Goal: Task Accomplishment & Management: Manage account settings

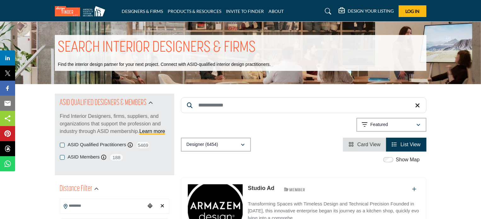
click at [200, 106] on input "Search Keyword" at bounding box center [304, 105] width 246 height 16
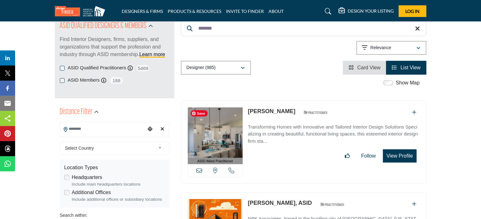
scroll to position [63, 0]
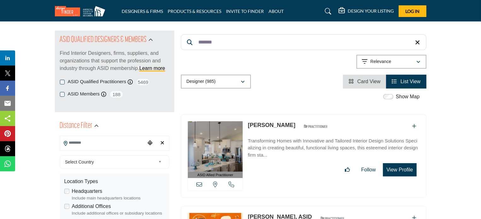
drag, startPoint x: 218, startPoint y: 42, endPoint x: 79, endPoint y: 35, distance: 139.0
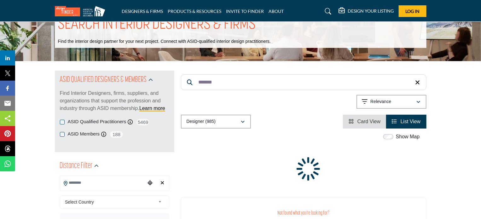
type input "*******"
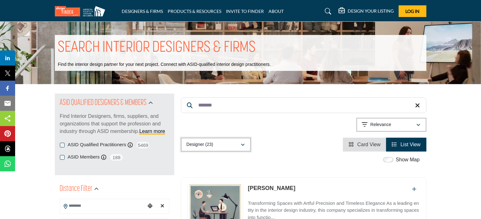
click at [244, 145] on icon "button" at bounding box center [243, 145] width 4 height 4
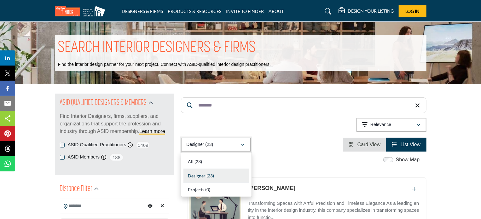
click at [242, 145] on icon "button" at bounding box center [243, 145] width 4 height 4
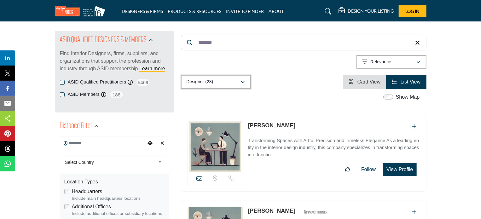
scroll to position [63, 0]
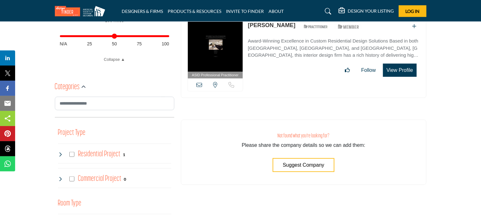
scroll to position [284, 0]
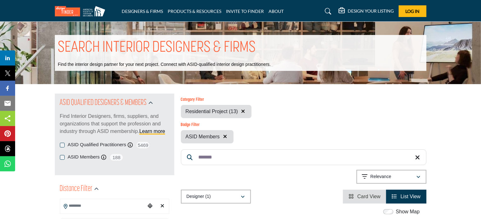
click at [362, 11] on h5 "DESIGN YOUR LISTING" at bounding box center [371, 11] width 46 height 6
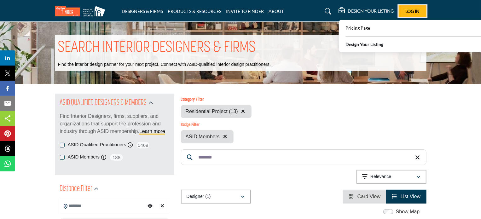
click at [411, 11] on span "Log In" at bounding box center [413, 11] width 14 height 5
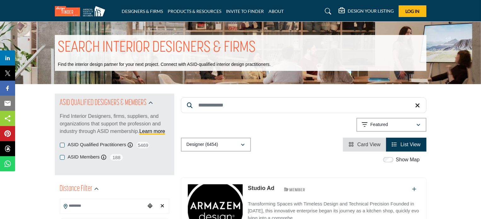
click at [346, 10] on div "DESIGN YOUR LISTING" at bounding box center [366, 12] width 55 height 8
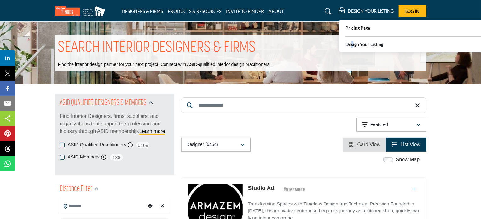
click at [352, 45] on b "Design Your Listing" at bounding box center [365, 44] width 38 height 7
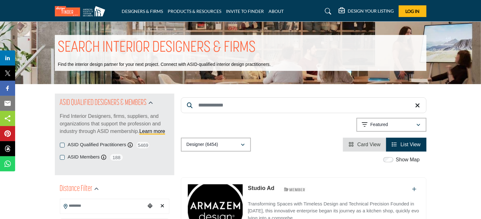
click at [349, 12] on h5 "DESIGN YOUR LISTING" at bounding box center [371, 11] width 46 height 6
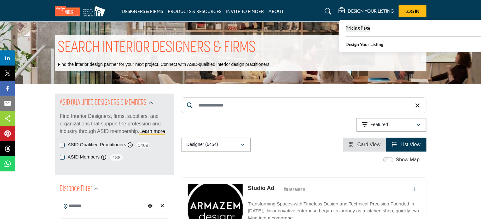
click at [348, 30] on span "Pricing Page" at bounding box center [358, 27] width 25 height 5
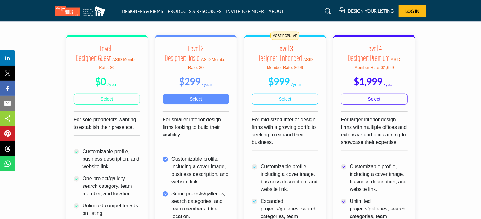
scroll to position [189, 0]
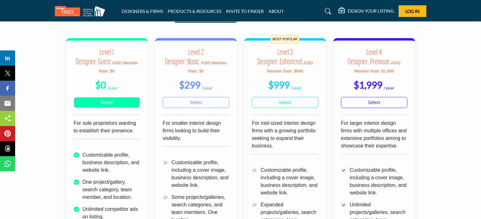
click at [109, 99] on link "Select" at bounding box center [107, 102] width 67 height 11
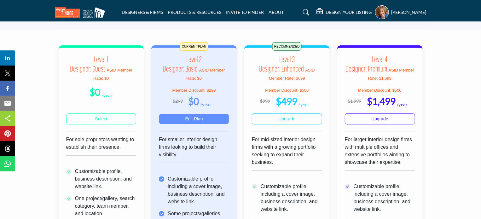
scroll to position [158, 0]
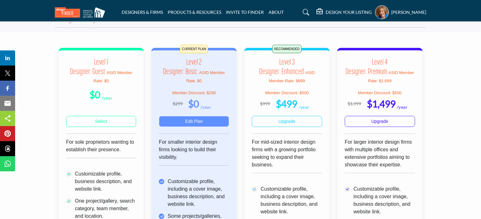
click at [196, 120] on link "Edit Plan" at bounding box center [194, 121] width 70 height 11
click at [187, 121] on link "Edit Plan" at bounding box center [194, 121] width 70 height 11
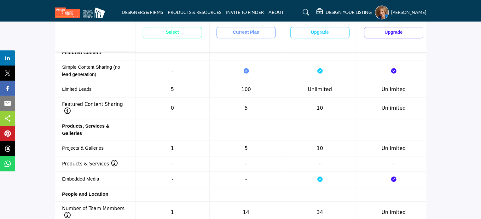
scroll to position [631, 0]
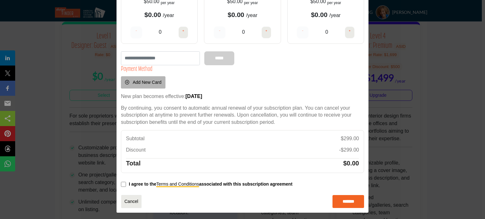
scroll to position [109, 0]
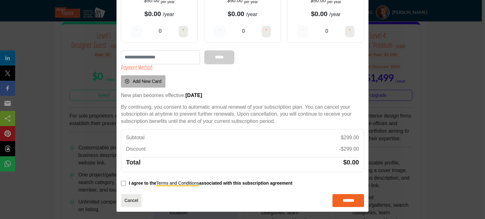
click at [122, 182] on div "Current Plan: Level 2 Designer: Basic $0 /year ASID Member Rate: $0 ASID Member…" at bounding box center [242, 65] width 252 height 293
click at [345, 199] on input "*******" at bounding box center [348, 200] width 32 height 13
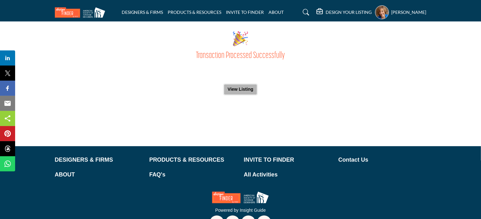
click at [234, 92] on button "View Listing" at bounding box center [240, 90] width 33 height 10
click at [235, 88] on button "View Listing" at bounding box center [240, 90] width 33 height 10
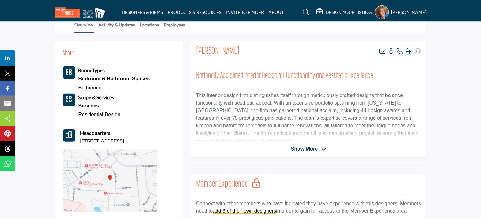
scroll to position [158, 0]
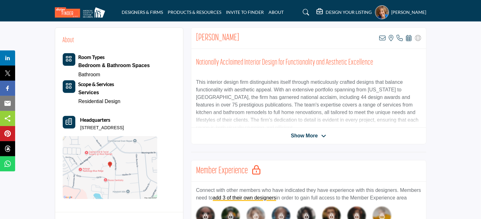
click at [320, 136] on span "Show More" at bounding box center [308, 136] width 35 height 8
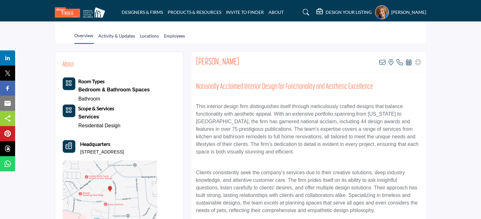
scroll to position [95, 0]
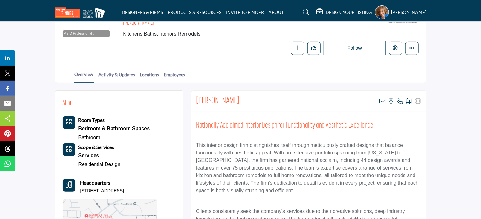
click at [81, 121] on b "Room Types" at bounding box center [92, 120] width 27 height 6
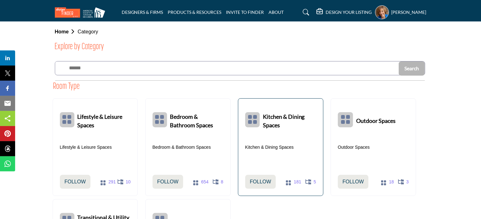
click at [266, 155] on div "Kitchen & Dining Spaces" at bounding box center [280, 155] width 71 height 26
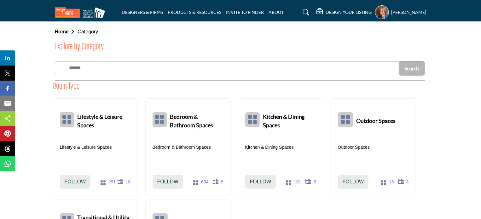
click at [346, 13] on h5 "DESIGN YOUR LISTING" at bounding box center [349, 12] width 46 height 6
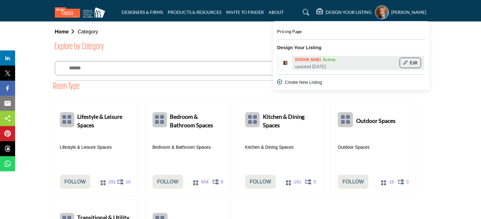
click at [418, 63] on button "Edit" at bounding box center [410, 63] width 21 height 11
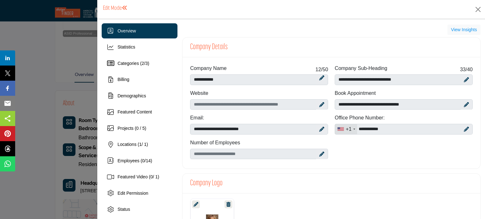
click at [319, 103] on icon at bounding box center [321, 104] width 5 height 5
click at [199, 106] on input "Enter company website" at bounding box center [259, 104] width 138 height 11
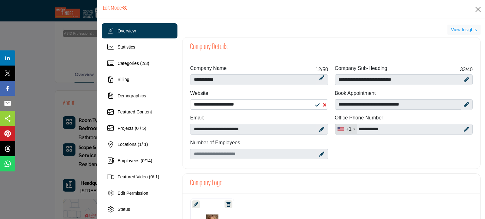
click at [315, 104] on icon at bounding box center [317, 105] width 4 height 5
type input "**********"
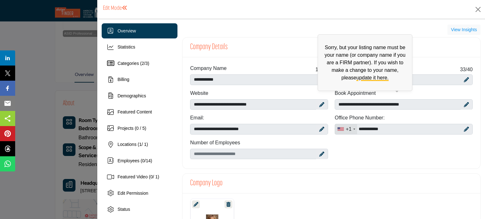
click at [321, 79] on p "Sorry, but your listing name must be your name (or company name if you are a FI…" at bounding box center [365, 63] width 88 height 38
click at [317, 79] on span "Sorry, but your listing name must be your name (or company name if you are a FI…" at bounding box center [364, 62] width 95 height 57
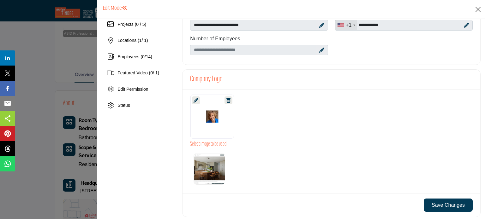
scroll to position [126, 0]
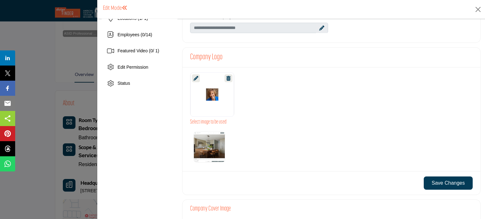
click at [211, 151] on img "Select Options" at bounding box center [209, 147] width 32 height 32
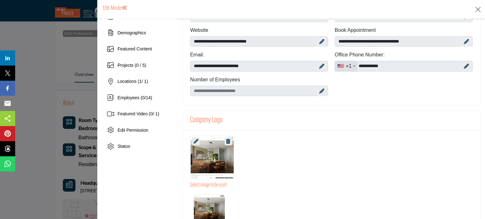
scroll to position [95, 0]
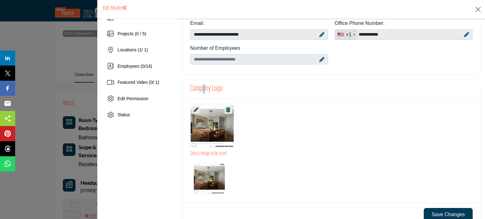
drag, startPoint x: 203, startPoint y: 89, endPoint x: 207, endPoint y: 91, distance: 4.7
click at [205, 90] on h3 "Company Logo" at bounding box center [206, 88] width 32 height 9
click at [196, 110] on icon at bounding box center [195, 110] width 5 height 5
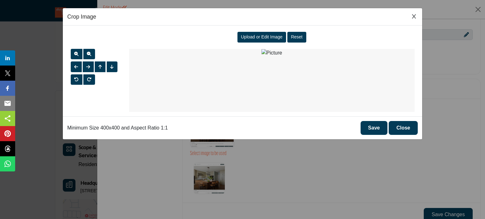
click at [262, 37] on span "Upload or Edit Image" at bounding box center [262, 36] width 42 height 5
click at [251, 39] on span "Upload or Edit Image" at bounding box center [262, 36] width 42 height 5
click at [395, 129] on button "Close" at bounding box center [402, 128] width 29 height 14
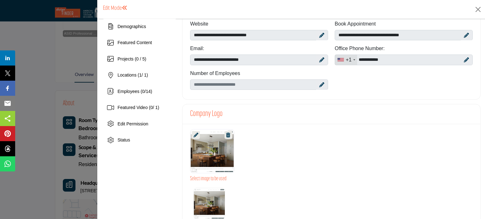
scroll to position [0, 0]
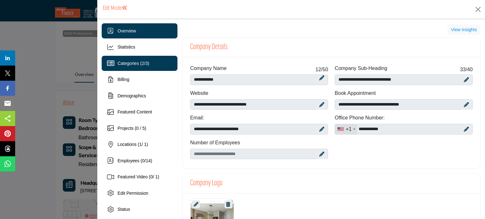
click at [135, 63] on span "Categories ( 2 / 3 )" at bounding box center [133, 63] width 32 height 5
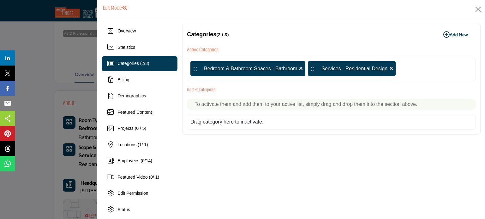
click at [443, 32] on icon "button" at bounding box center [446, 35] width 6 height 6
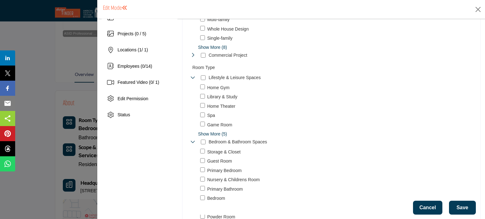
click at [453, 207] on button "Save" at bounding box center [462, 208] width 27 height 14
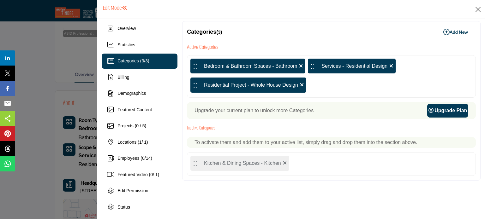
click at [391, 65] on icon at bounding box center [391, 65] width 4 height 5
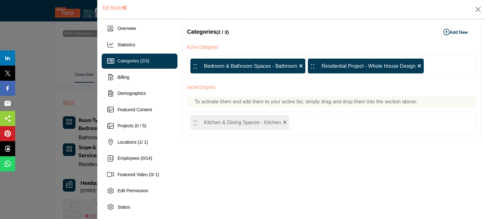
click at [417, 65] on icon at bounding box center [419, 65] width 4 height 5
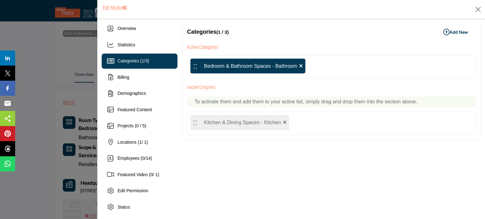
click at [417, 65] on div ":: Bedroom & Bathroom Spaces - Bathroom" at bounding box center [331, 67] width 289 height 24
click at [299, 66] on icon at bounding box center [301, 65] width 4 height 5
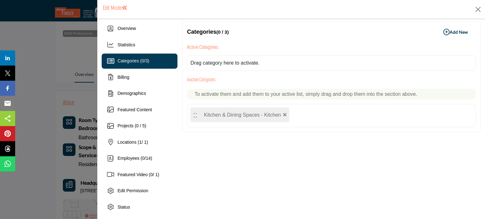
click at [447, 32] on b "Add New Add New" at bounding box center [455, 32] width 25 height 6
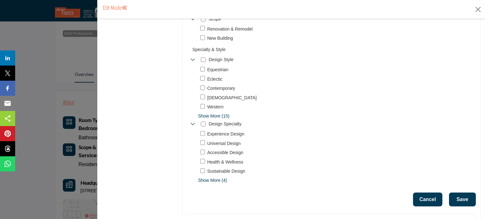
scroll to position [570, 0]
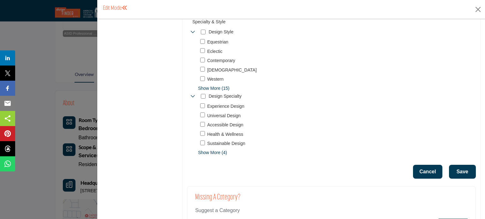
drag, startPoint x: 462, startPoint y: 173, endPoint x: 458, endPoint y: 174, distance: 4.0
click at [458, 174] on button "Save" at bounding box center [462, 172] width 27 height 14
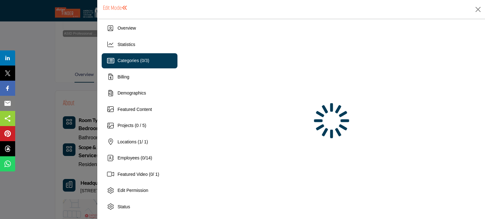
scroll to position [3, 0]
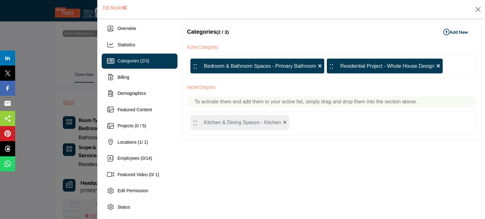
drag, startPoint x: 233, startPoint y: 122, endPoint x: 255, endPoint y: 45, distance: 79.9
click at [255, 45] on div "Active Categories :: Bedroom & Bathroom Spaces - Primary Bathroom :: Residentia…" at bounding box center [331, 89] width 289 height 92
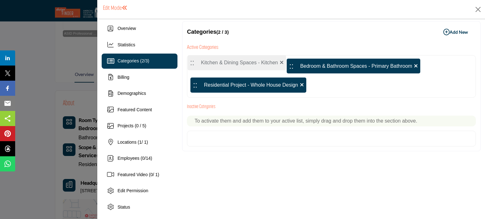
drag, startPoint x: 193, startPoint y: 123, endPoint x: 191, endPoint y: 63, distance: 59.7
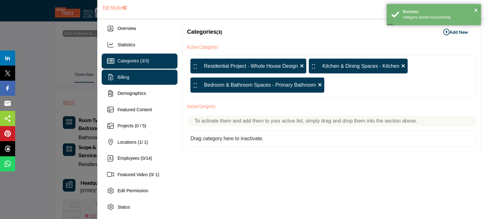
click at [121, 78] on span "Billing" at bounding box center [123, 77] width 12 height 5
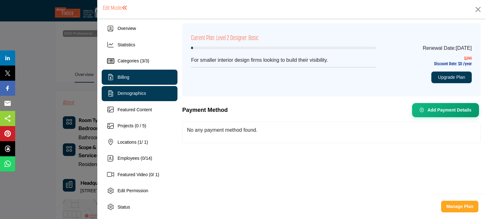
click at [132, 92] on span "Demographics" at bounding box center [131, 93] width 28 height 5
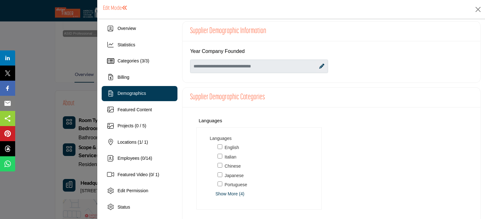
scroll to position [4, 0]
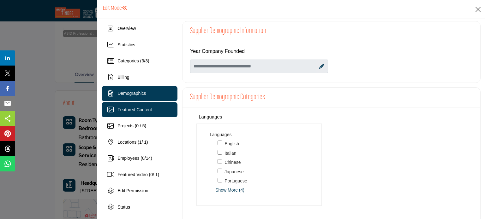
click at [133, 111] on span "Featured Content" at bounding box center [134, 109] width 34 height 5
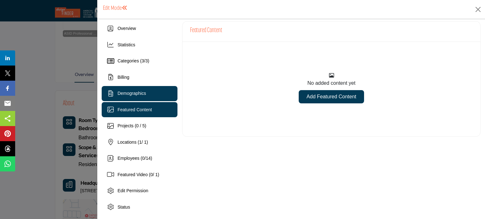
click at [128, 94] on span "Demographics" at bounding box center [131, 93] width 28 height 5
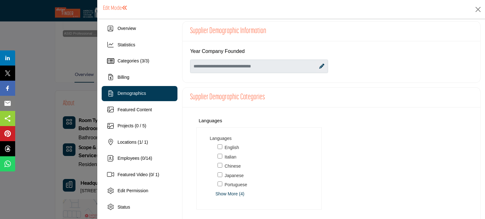
click at [319, 67] on icon at bounding box center [321, 66] width 5 height 5
click at [194, 64] on input "Enter value for Year Company Founded" at bounding box center [259, 67] width 138 height 14
type input "****"
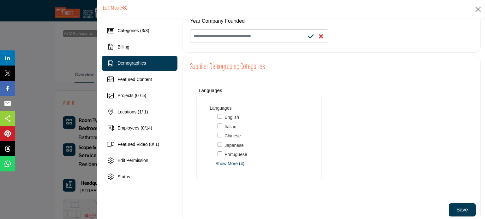
scroll to position [42, 0]
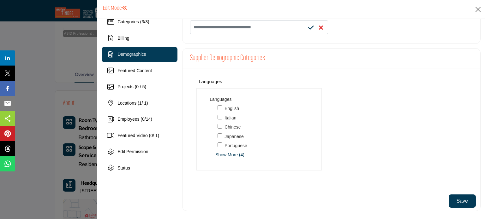
click at [458, 203] on button "Save" at bounding box center [461, 201] width 27 height 13
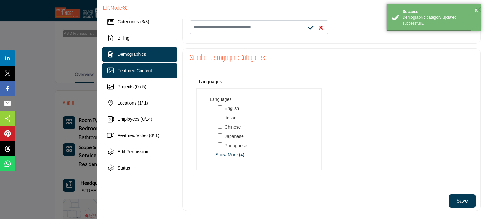
click at [135, 70] on span "Featured Content" at bounding box center [134, 70] width 34 height 5
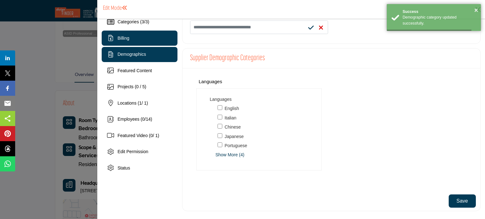
scroll to position [3, 0]
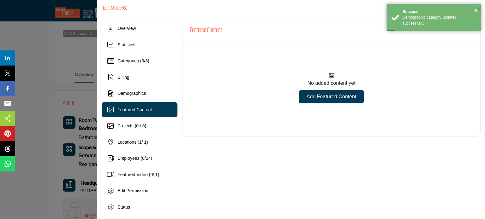
click at [328, 97] on link "Add Featured Content" at bounding box center [330, 96] width 65 height 13
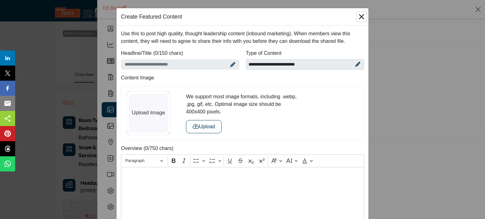
click at [359, 20] on button "Close" at bounding box center [361, 16] width 9 height 9
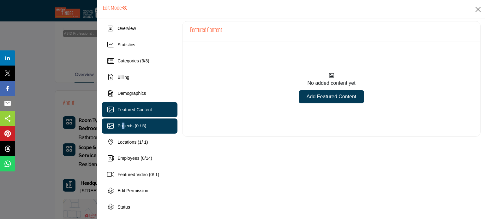
click at [122, 124] on div "Projects (0 / 5)" at bounding box center [131, 126] width 29 height 7
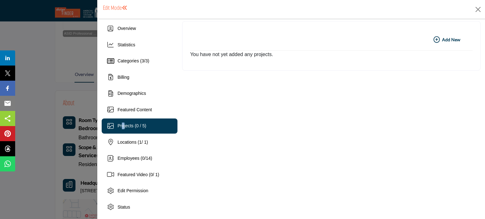
click at [435, 39] on icon "button" at bounding box center [436, 40] width 6 height 6
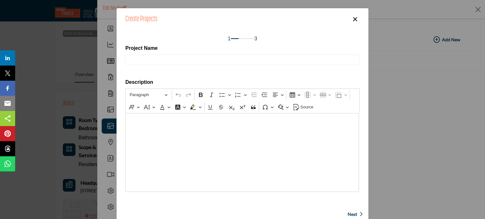
click at [353, 214] on span "Next" at bounding box center [351, 214] width 9 height 6
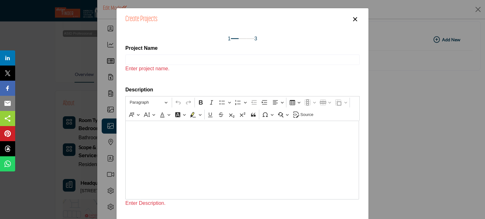
click at [126, 67] on span "Enter project name." at bounding box center [147, 68] width 44 height 5
click at [126, 68] on span "Enter project name." at bounding box center [147, 68] width 44 height 5
click at [133, 54] on div "Project Name Enter project name." at bounding box center [242, 58] width 234 height 28
click at [133, 68] on span "Enter project name." at bounding box center [147, 68] width 44 height 5
click at [355, 19] on button "×" at bounding box center [354, 19] width 9 height 12
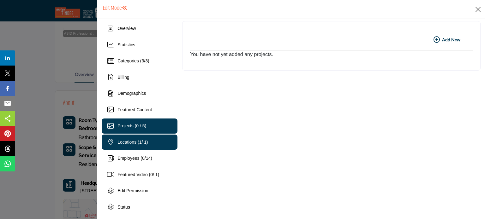
click at [129, 142] on span "Locations ( 1 / 1)" at bounding box center [132, 142] width 31 height 5
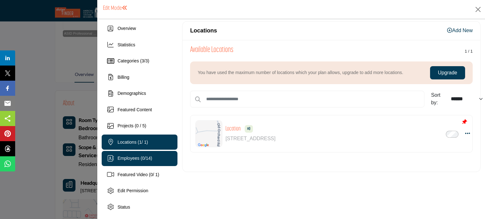
click at [132, 159] on span "Employees ( 0 / 14 )" at bounding box center [134, 158] width 35 height 5
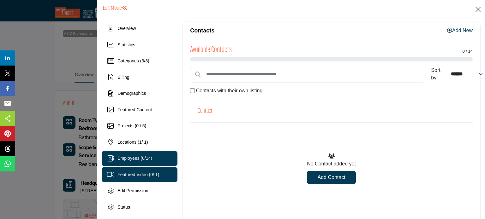
click at [127, 174] on span "Featured Video ( 0 / 1)" at bounding box center [138, 174] width 42 height 5
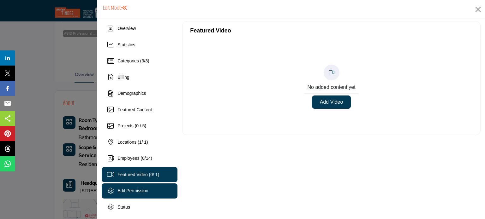
click at [131, 191] on span "Edit Permission" at bounding box center [132, 190] width 31 height 5
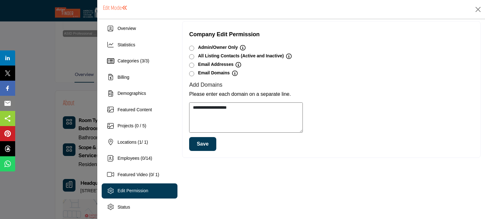
click at [199, 145] on button "Save" at bounding box center [202, 144] width 27 height 14
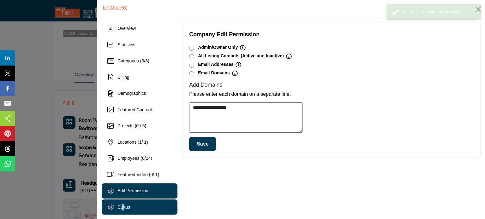
click at [121, 206] on span "Status" at bounding box center [123, 207] width 13 height 5
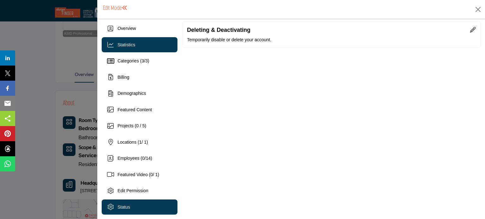
click at [124, 44] on span "Statistics" at bounding box center [126, 44] width 18 height 5
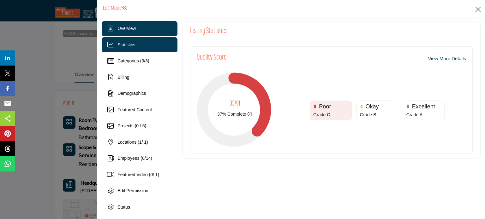
click at [122, 27] on span "Overview" at bounding box center [126, 28] width 18 height 5
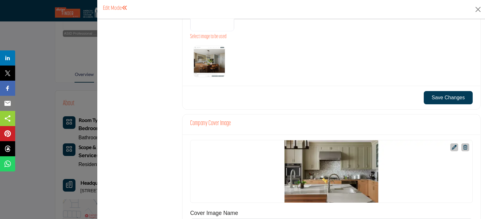
scroll to position [223, 0]
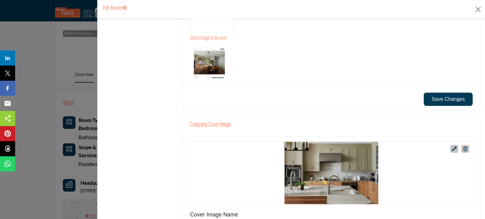
click at [203, 64] on img "Select Options" at bounding box center [209, 63] width 32 height 32
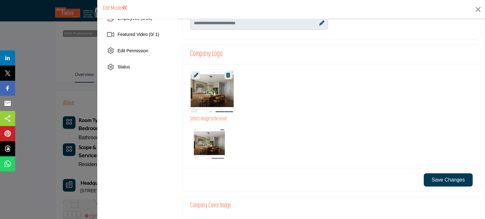
scroll to position [129, 0]
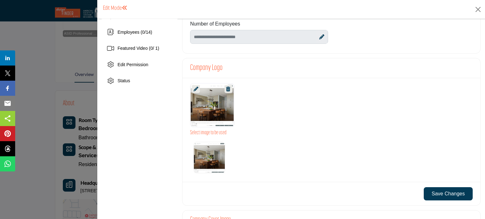
click at [192, 142] on label "Select Options" at bounding box center [209, 157] width 35 height 35
click at [196, 89] on icon at bounding box center [195, 89] width 5 height 5
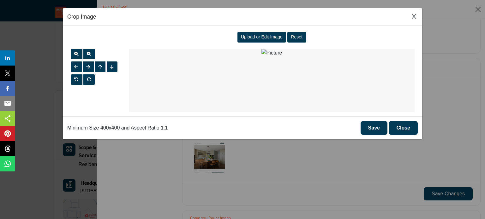
click at [253, 38] on span "Upload or Edit Image" at bounding box center [262, 36] width 42 height 5
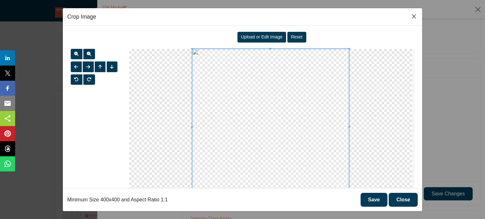
click at [370, 199] on button "Save" at bounding box center [373, 200] width 27 height 14
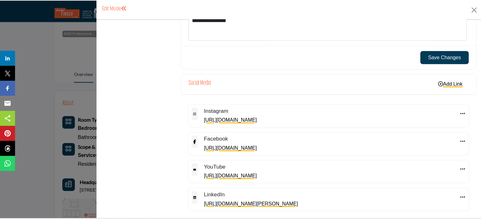
scroll to position [818, 0]
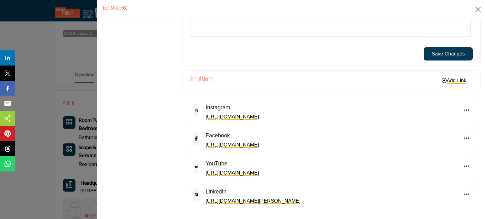
click at [433, 52] on button "Save Changes" at bounding box center [447, 53] width 49 height 13
click at [479, 9] on button "Close" at bounding box center [477, 9] width 9 height 9
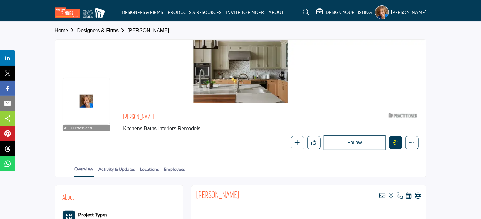
click at [398, 144] on icon "Edit company" at bounding box center [395, 142] width 5 height 5
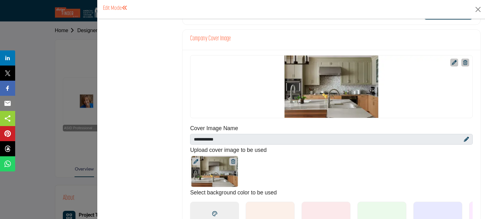
scroll to position [347, 0]
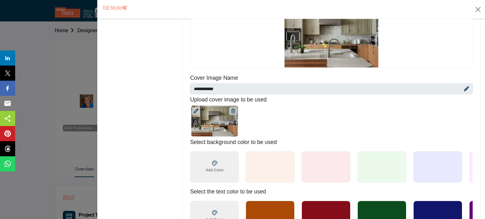
click at [206, 116] on div "Upload Cover Image 1200 x 200px" at bounding box center [214, 121] width 49 height 32
click at [194, 110] on icon at bounding box center [195, 111] width 5 height 5
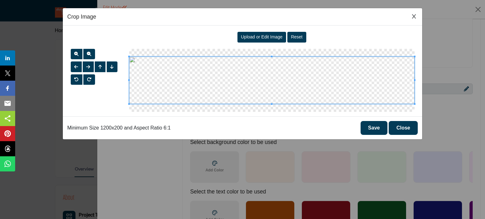
click at [262, 33] on div "Upload or Edit Image" at bounding box center [261, 37] width 49 height 11
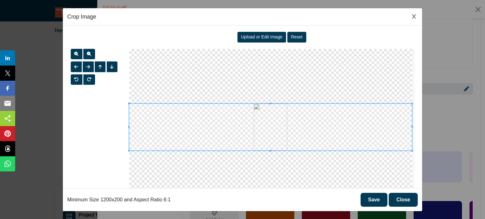
click at [255, 38] on span "Upload or Edit Image" at bounding box center [262, 36] width 42 height 5
click at [251, 136] on span at bounding box center [270, 127] width 283 height 47
click at [262, 109] on span at bounding box center [270, 127] width 283 height 47
click at [256, 135] on span at bounding box center [270, 127] width 283 height 47
click at [257, 111] on span at bounding box center [270, 127] width 283 height 47
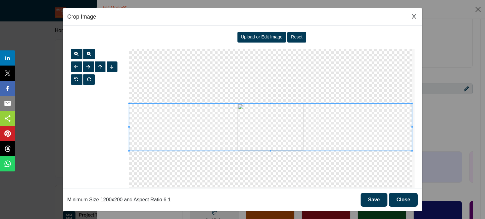
click at [372, 200] on button "Save" at bounding box center [373, 200] width 27 height 14
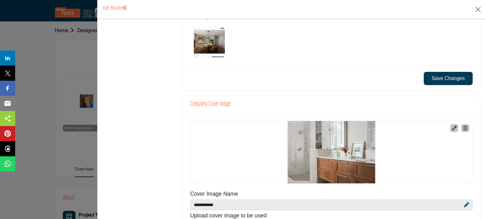
scroll to position [252, 0]
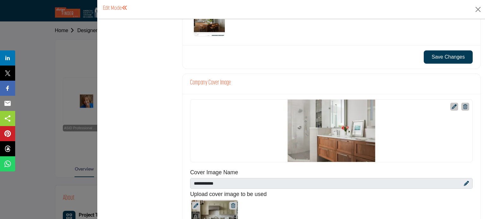
click at [452, 105] on icon at bounding box center [453, 106] width 5 height 5
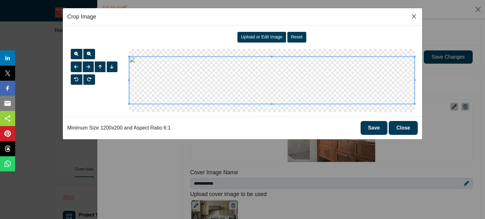
click at [261, 42] on div "Upload or Edit Image Reset" at bounding box center [271, 37] width 285 height 15
click at [258, 39] on span "Upload or Edit Image" at bounding box center [262, 36] width 42 height 5
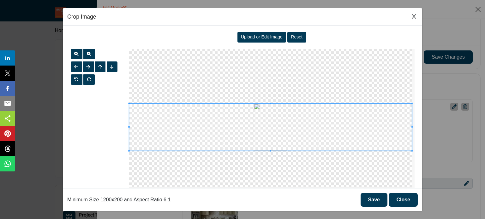
click at [370, 202] on button "Save" at bounding box center [373, 200] width 27 height 14
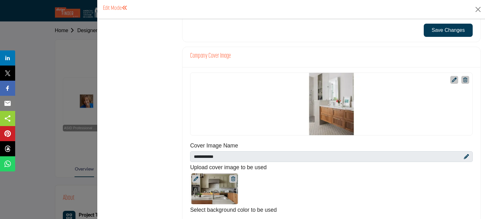
scroll to position [284, 0]
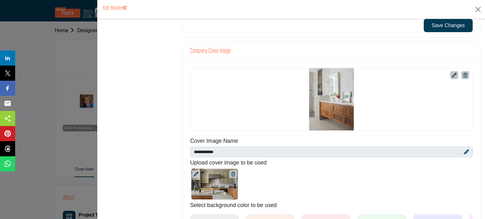
click at [451, 74] on icon at bounding box center [453, 75] width 5 height 5
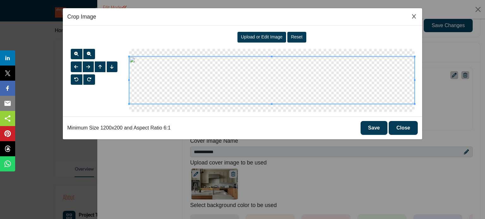
click at [257, 36] on span "Upload or Edit Image" at bounding box center [262, 36] width 42 height 5
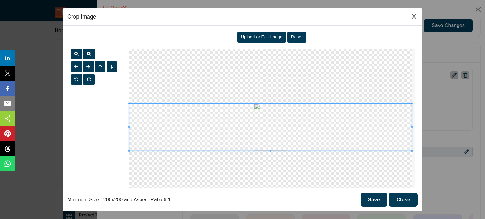
click at [375, 197] on button "Save" at bounding box center [373, 200] width 27 height 14
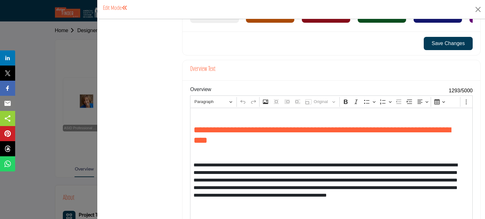
scroll to position [505, 0]
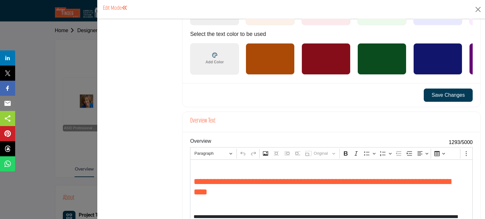
click at [445, 95] on button "Save Changes" at bounding box center [447, 95] width 49 height 13
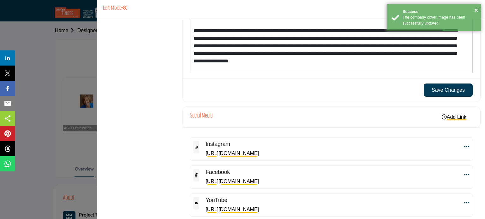
scroll to position [839, 0]
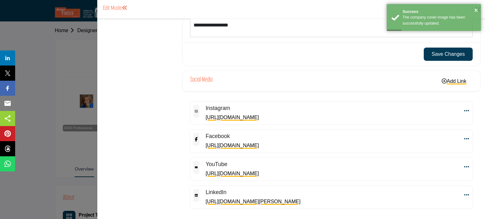
click at [443, 53] on button "Save Changes" at bounding box center [447, 54] width 49 height 13
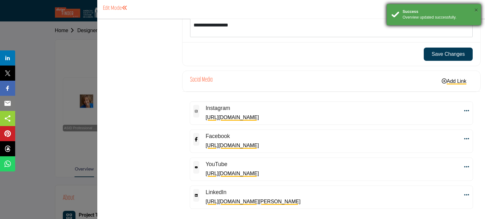
click at [475, 10] on button "×" at bounding box center [476, 10] width 4 height 6
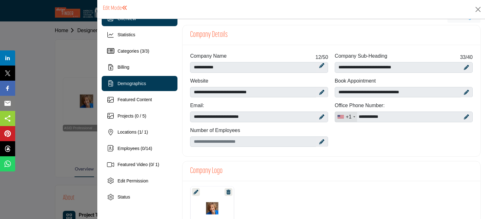
scroll to position [0, 0]
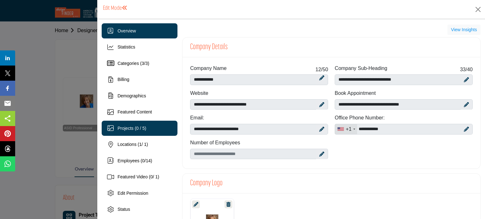
click at [124, 128] on span "Projects (0 / 5)" at bounding box center [131, 128] width 29 height 5
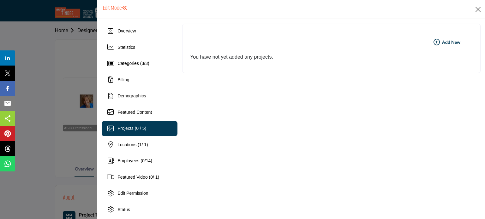
click at [433, 42] on icon "button" at bounding box center [436, 42] width 6 height 6
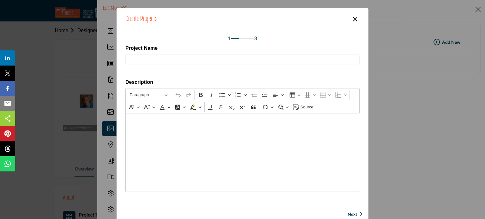
click at [140, 72] on div "Create Projects × 1 3 Project Name Description Rich Text Editor Paragraph Undo …" at bounding box center [242, 118] width 252 height 220
click at [148, 54] on b "Project Name" at bounding box center [141, 49] width 32 height 10
click at [163, 131] on div "Editor editing area: main" at bounding box center [242, 152] width 234 height 79
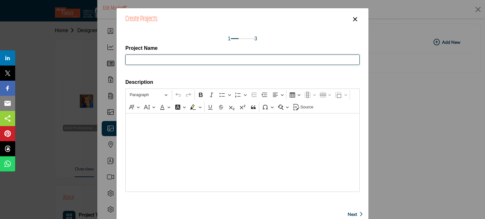
drag, startPoint x: 127, startPoint y: 56, endPoint x: 135, endPoint y: 62, distance: 8.8
click at [127, 58] on input "Project Name" at bounding box center [242, 60] width 234 height 11
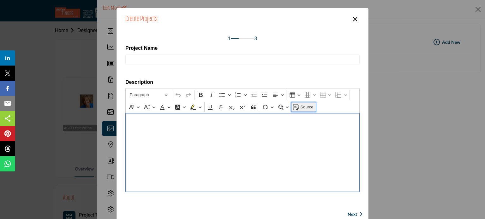
click at [293, 107] on icon "Editor toolbar" at bounding box center [296, 107] width 6 height 6
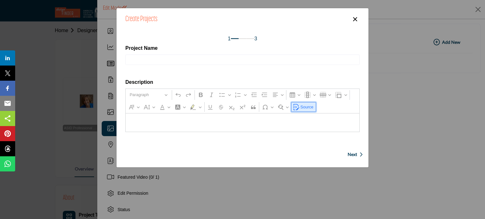
click at [293, 107] on icon "Editor toolbar" at bounding box center [296, 108] width 6 height 4
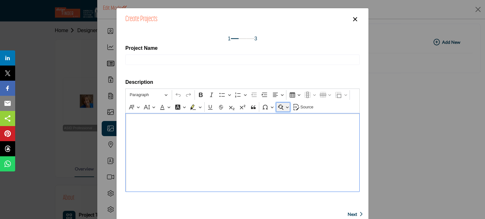
click at [284, 107] on button "Find and replace" at bounding box center [283, 107] width 14 height 9
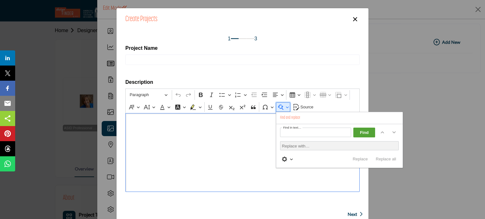
click at [284, 107] on button "Find and replace" at bounding box center [283, 107] width 14 height 9
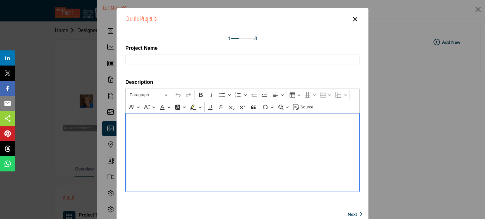
click at [348, 212] on span "Next" at bounding box center [351, 214] width 9 height 6
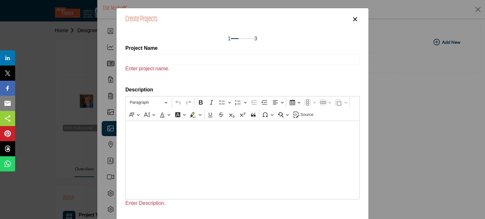
click at [348, 212] on div "Create Projects × 1 3 Project Name Enter project name. Description Rich Text Ed…" at bounding box center [242, 125] width 252 height 235
click at [353, 18] on button "×" at bounding box center [354, 19] width 9 height 12
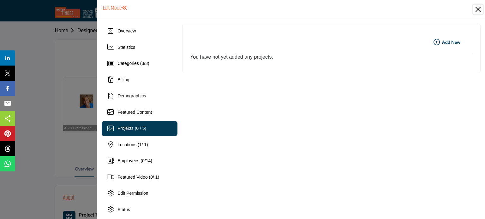
click at [479, 7] on button "Close" at bounding box center [477, 9] width 9 height 9
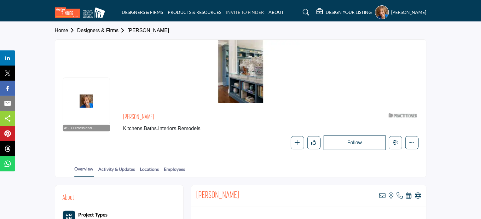
click at [246, 12] on link "INVITE TO FINDER" at bounding box center [246, 11] width 38 height 5
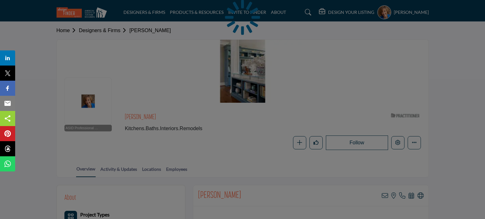
select select "**********"
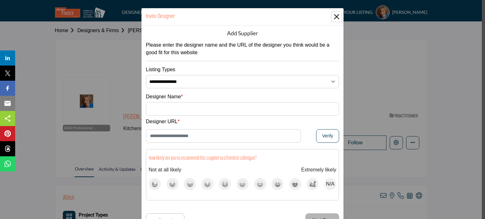
click at [332, 13] on button "Close" at bounding box center [336, 16] width 9 height 9
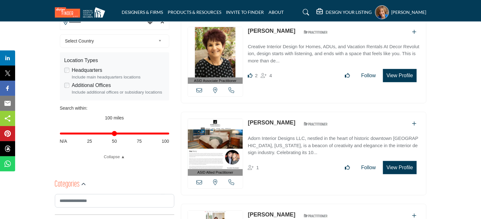
scroll to position [189, 0]
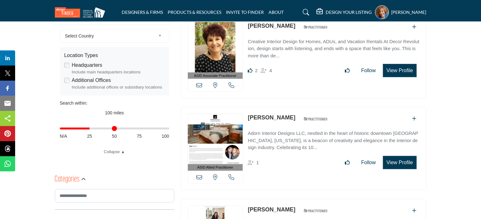
drag, startPoint x: 168, startPoint y: 130, endPoint x: 90, endPoint y: 133, distance: 77.7
type input "**"
click at [90, 129] on input "Distance in miles" at bounding box center [114, 128] width 109 height 1
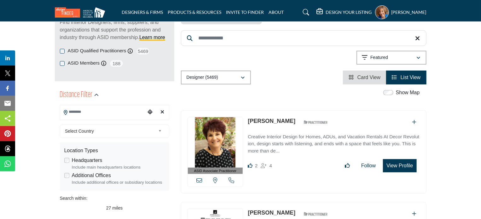
scroll to position [95, 0]
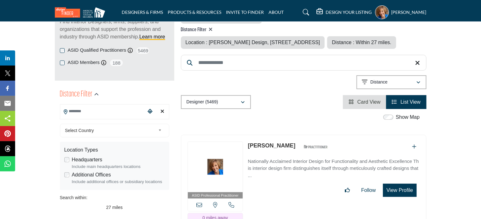
type input "**********"
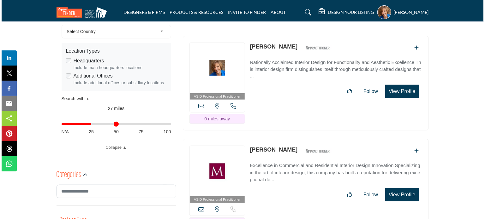
scroll to position [189, 0]
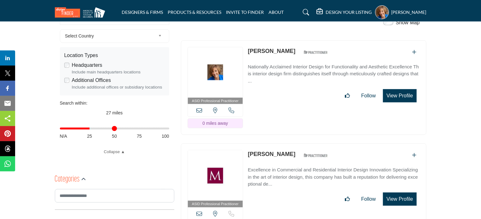
click at [397, 103] on button "View Profile" at bounding box center [399, 95] width 33 height 13
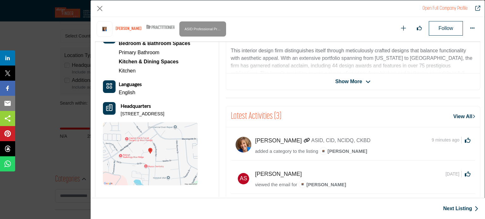
scroll to position [152, 0]
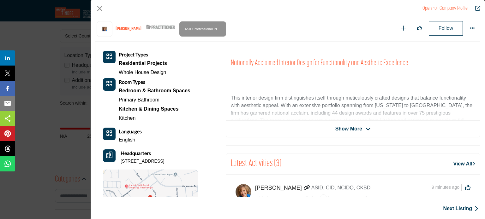
click at [357, 128] on span "Show More" at bounding box center [348, 129] width 27 height 8
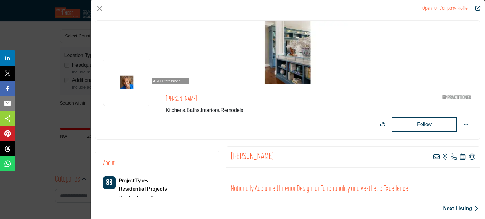
scroll to position [0, 0]
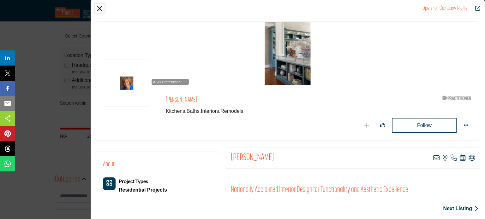
click at [96, 5] on button "Close" at bounding box center [99, 8] width 9 height 9
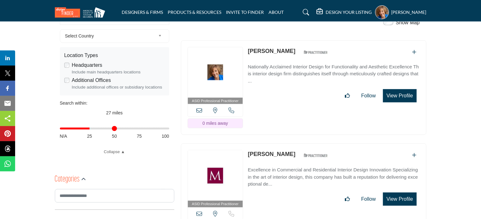
click at [256, 54] on link "[PERSON_NAME]" at bounding box center [272, 51] width 48 height 6
click at [281, 54] on link "[PERSON_NAME]" at bounding box center [272, 51] width 48 height 6
click at [413, 55] on icon "Add To List" at bounding box center [415, 52] width 4 height 5
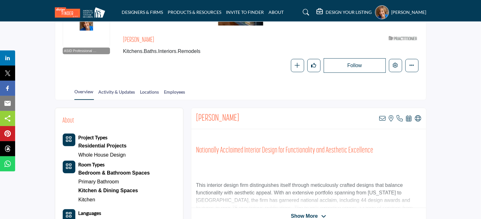
scroll to position [95, 0]
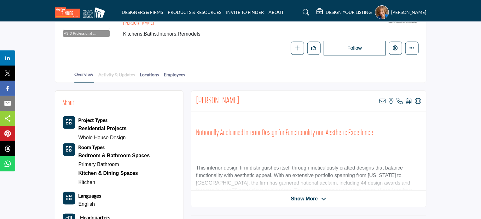
click at [126, 74] on link "Activity & Updates" at bounding box center [116, 76] width 37 height 11
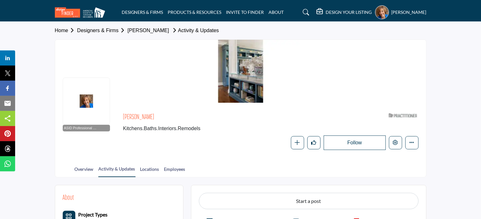
click at [195, 32] on link "Activity & Updates" at bounding box center [195, 30] width 49 height 5
